Goal: Complete application form

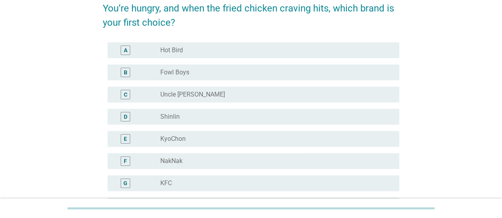
scroll to position [44, 0]
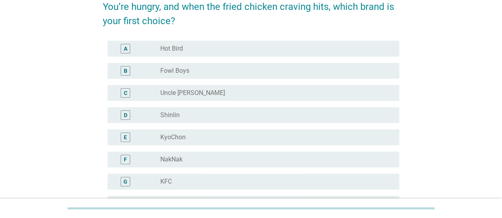
click at [127, 181] on div "G" at bounding box center [125, 182] width 4 height 8
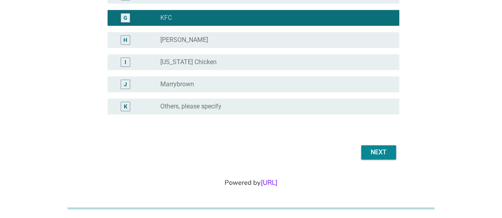
scroll to position [216, 0]
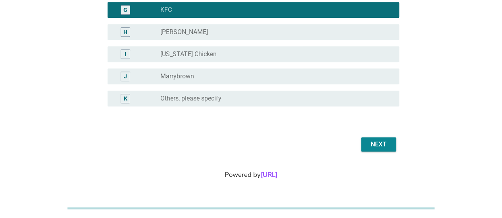
click at [379, 145] on div "Next" at bounding box center [378, 145] width 22 height 10
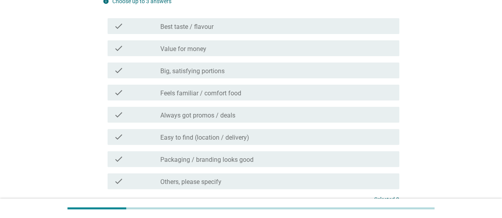
scroll to position [66, 0]
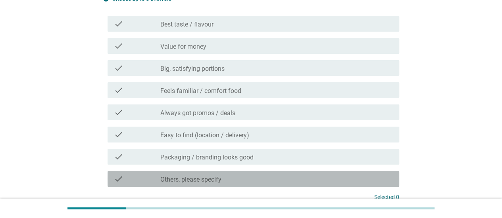
click at [190, 180] on label "Others, please specify" at bounding box center [190, 180] width 61 height 8
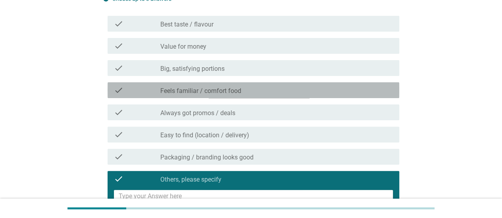
click at [186, 88] on label "Feels familiar / comfort food" at bounding box center [200, 91] width 81 height 8
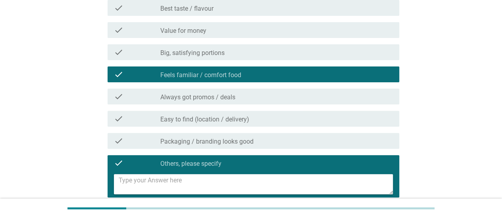
scroll to position [85, 0]
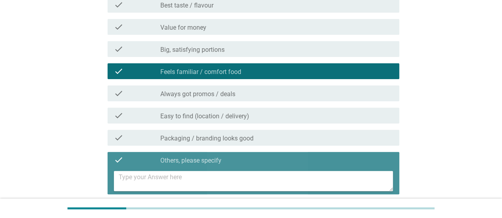
click at [127, 182] on textarea at bounding box center [256, 181] width 274 height 20
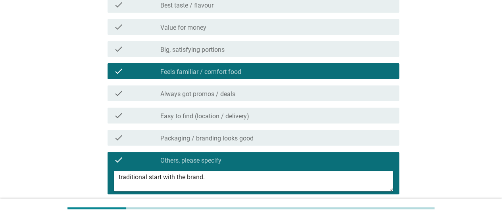
type textarea "traditional start with the brand."
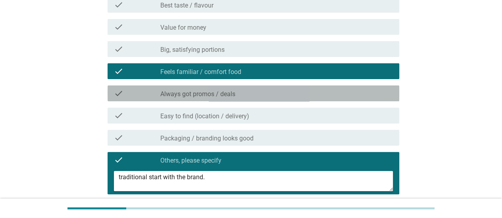
click at [159, 96] on div "check" at bounding box center [137, 94] width 46 height 10
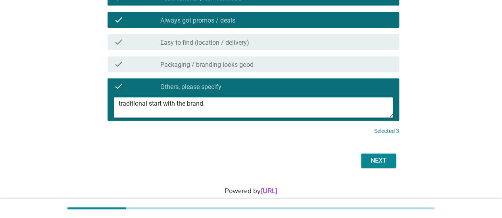
scroll to position [160, 0]
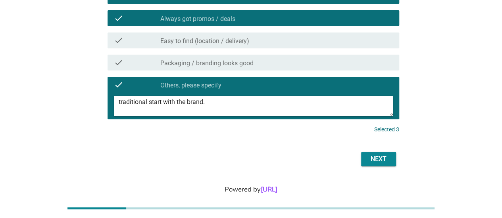
click at [376, 160] on div "Next" at bounding box center [378, 160] width 22 height 10
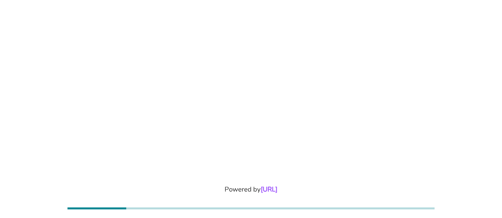
scroll to position [0, 0]
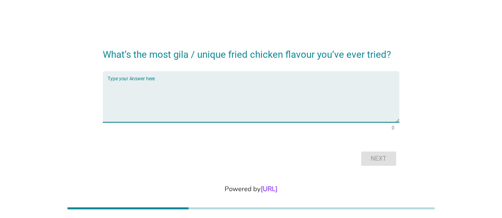
click at [154, 82] on textarea "Type your Answer here" at bounding box center [252, 102] width 291 height 42
type textarea "spicy"
click at [381, 157] on div "Next" at bounding box center [378, 159] width 22 height 10
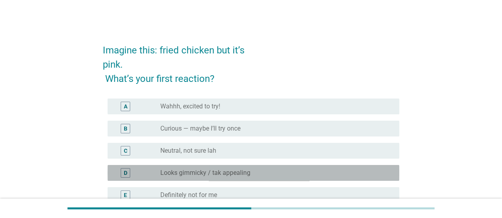
click at [153, 174] on div "D" at bounding box center [137, 173] width 46 height 10
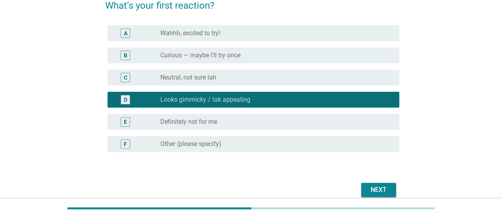
scroll to position [76, 0]
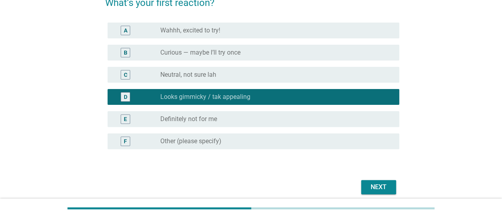
click at [145, 116] on div "E" at bounding box center [137, 120] width 46 height 10
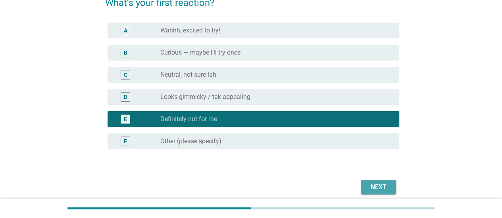
click at [385, 190] on div "Next" at bounding box center [378, 188] width 22 height 10
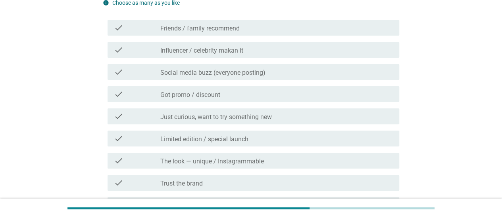
scroll to position [0, 0]
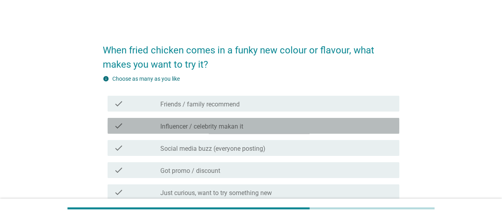
click at [238, 123] on label "Influencer / celebrity makan it" at bounding box center [201, 127] width 83 height 8
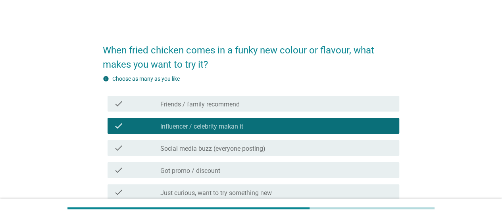
click at [254, 147] on label "Social media buzz (everyone posting)" at bounding box center [212, 149] width 105 height 8
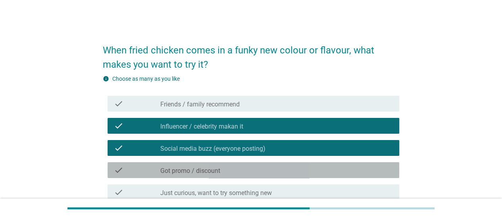
click at [249, 170] on div "check_box_outline_blank Got promo / discount" at bounding box center [276, 171] width 232 height 10
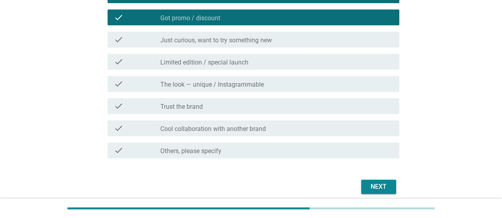
scroll to position [160, 0]
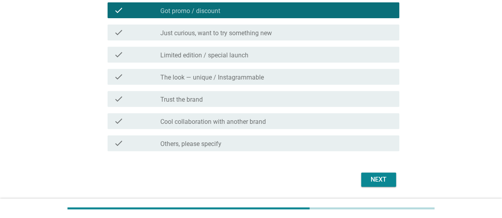
click at [373, 179] on div "Next" at bounding box center [378, 180] width 22 height 10
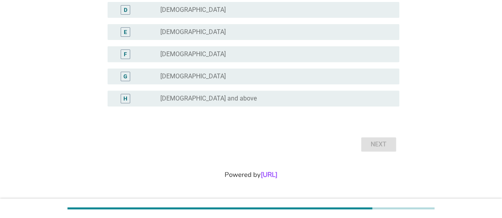
scroll to position [0, 0]
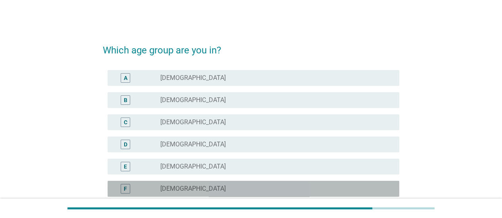
click at [266, 189] on div "radio_button_unchecked [DEMOGRAPHIC_DATA]" at bounding box center [273, 189] width 226 height 8
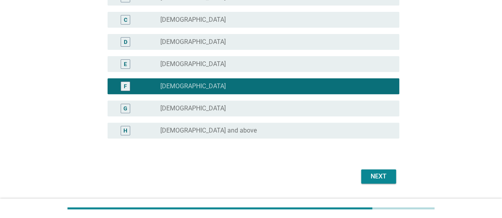
scroll to position [103, 0]
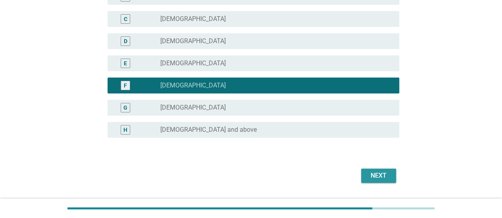
click at [376, 176] on div "Next" at bounding box center [378, 176] width 22 height 10
